Goal: Information Seeking & Learning: Learn about a topic

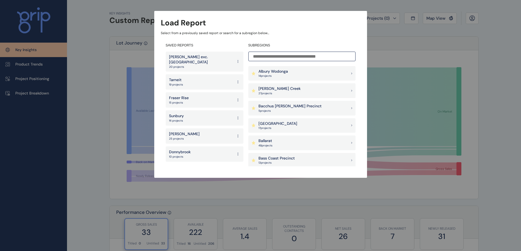
click at [279, 88] on p "[PERSON_NAME] Creek" at bounding box center [279, 88] width 42 height 5
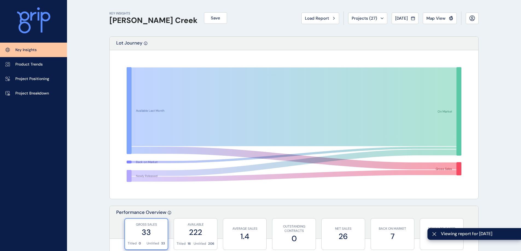
click at [52, 97] on link "Project Breakdown" at bounding box center [33, 93] width 67 height 14
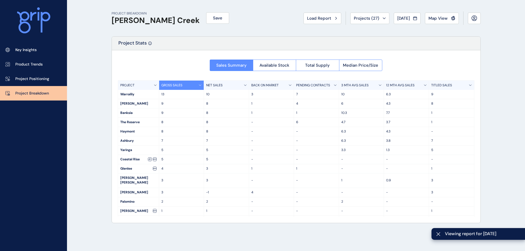
click at [353, 83] on p "3 MTH AVG SALES" at bounding box center [354, 85] width 27 height 5
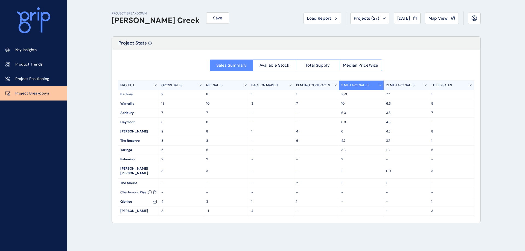
click at [362, 66] on span "Median Price/Size" at bounding box center [360, 65] width 35 height 5
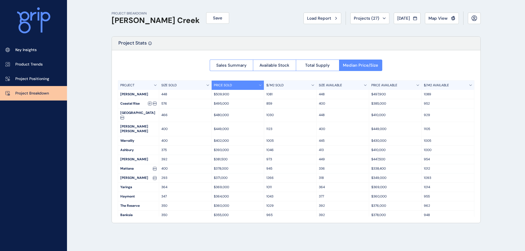
click at [344, 86] on div "SIZE AVAILABLE" at bounding box center [342, 85] width 52 height 9
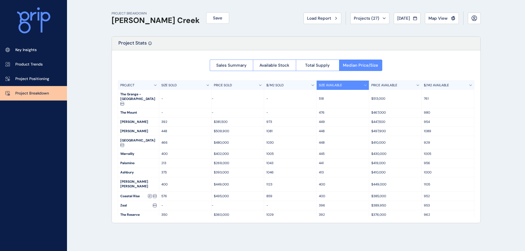
click at [344, 86] on div "SIZE AVAILABLE" at bounding box center [342, 85] width 52 height 9
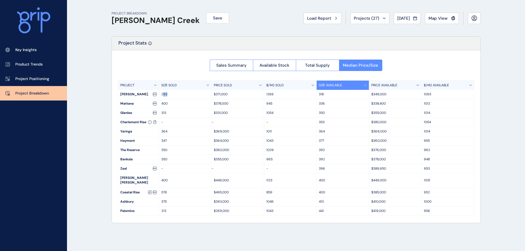
drag, startPoint x: 165, startPoint y: 94, endPoint x: 175, endPoint y: 93, distance: 10.4
click at [175, 93] on p "293" at bounding box center [185, 94] width 48 height 5
click at [163, 93] on p "293" at bounding box center [185, 94] width 48 height 5
